Goal: Task Accomplishment & Management: Manage account settings

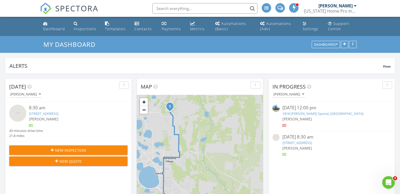
click at [311, 29] on div "Settings" at bounding box center [311, 28] width 16 height 5
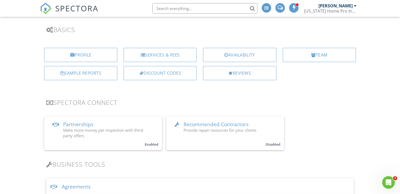
scroll to position [39, 0]
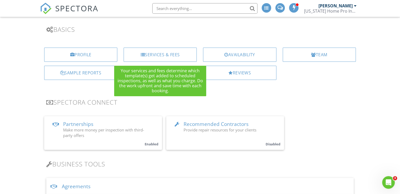
click at [148, 56] on div "Services & Fees" at bounding box center [160, 55] width 73 height 14
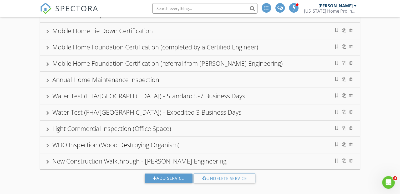
scroll to position [222, 0]
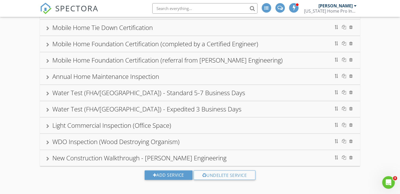
click at [90, 91] on div "Water Test (FHA/[GEOGRAPHIC_DATA]) - Standard 5-7 Business Days" at bounding box center [148, 92] width 193 height 9
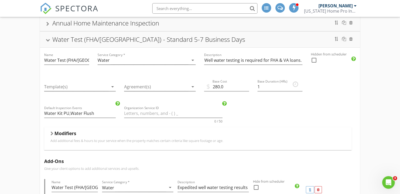
scroll to position [276, 0]
click at [51, 37] on div "Water Test (FHA/[GEOGRAPHIC_DATA]) - Standard 5-7 Business Days" at bounding box center [200, 38] width 308 height 9
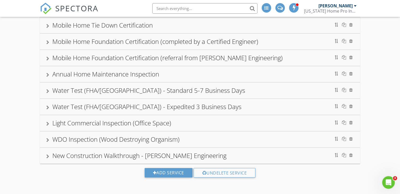
scroll to position [222, 0]
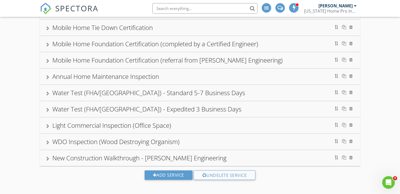
click at [49, 108] on div "Water Test (FHA/[GEOGRAPHIC_DATA]) - Expedited 3 Business Days" at bounding box center [200, 108] width 308 height 9
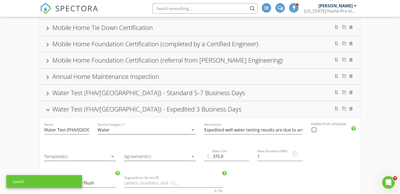
click at [49, 108] on div at bounding box center [48, 109] width 4 height 3
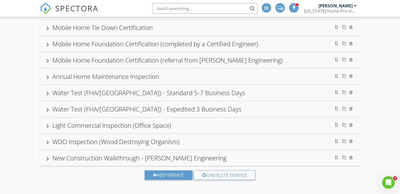
click at [49, 141] on div at bounding box center [47, 143] width 3 height 4
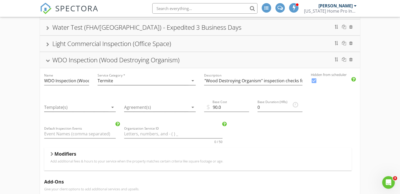
scroll to position [304, 0]
click at [217, 104] on input "90.0" at bounding box center [226, 107] width 45 height 9
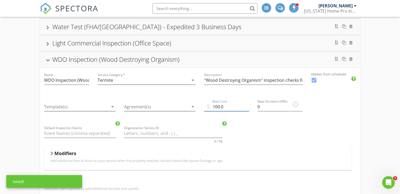
type input "100.0"
click at [267, 138] on div "Name WDO Inspection (Wood Destroying Organism) Service Category * Termite arrow…" at bounding box center [200, 190] width 320 height 245
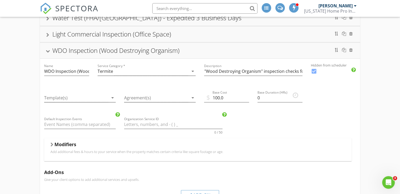
scroll to position [308, 0]
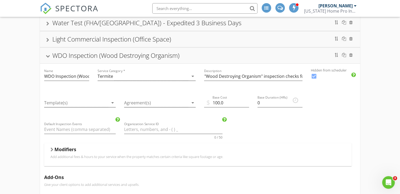
click at [47, 55] on div at bounding box center [48, 56] width 4 height 3
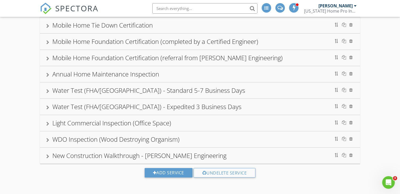
scroll to position [222, 0]
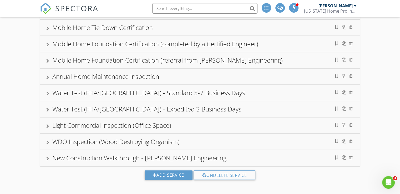
click at [47, 158] on div at bounding box center [47, 159] width 3 height 4
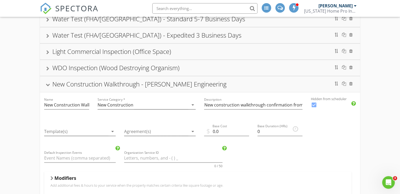
scroll to position [295, 0]
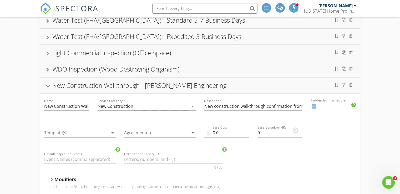
click at [50, 85] on div at bounding box center [48, 86] width 4 height 3
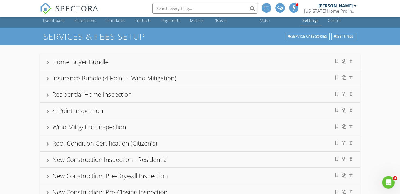
scroll to position [0, 0]
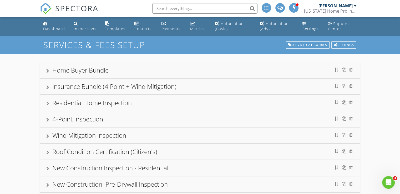
click at [49, 72] on div at bounding box center [47, 71] width 3 height 4
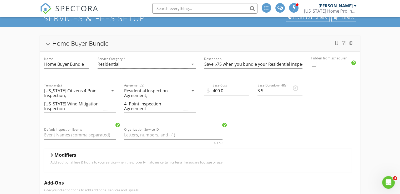
scroll to position [27, 0]
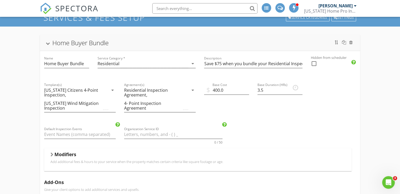
click at [48, 43] on div at bounding box center [48, 43] width 4 height 3
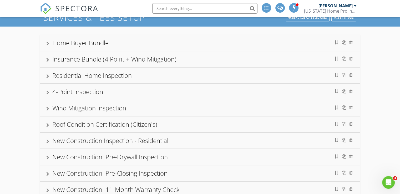
click at [47, 61] on div at bounding box center [47, 60] width 3 height 4
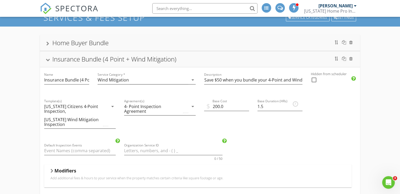
click at [49, 60] on div at bounding box center [48, 59] width 4 height 3
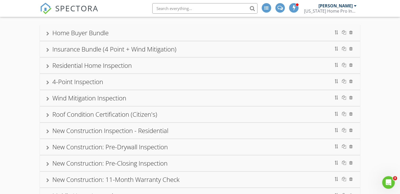
scroll to position [38, 0]
click at [46, 65] on div "Residential Home Inspection" at bounding box center [200, 65] width 320 height 16
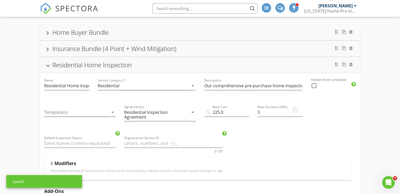
click at [46, 65] on div at bounding box center [48, 65] width 4 height 3
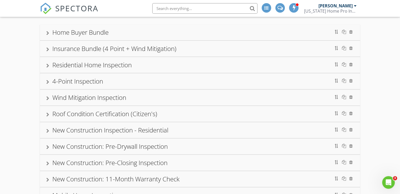
scroll to position [0, 0]
